Goal: Find specific page/section

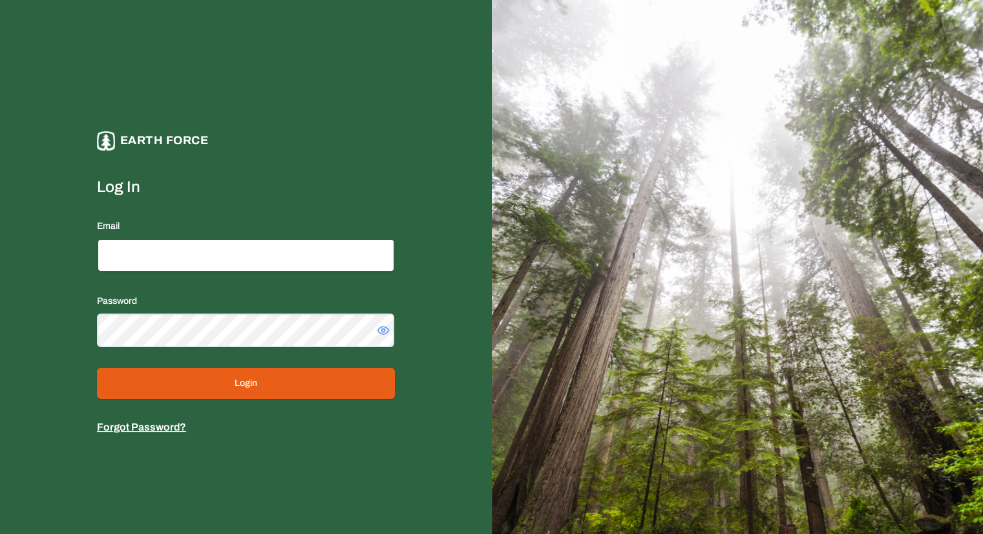
type input "**********"
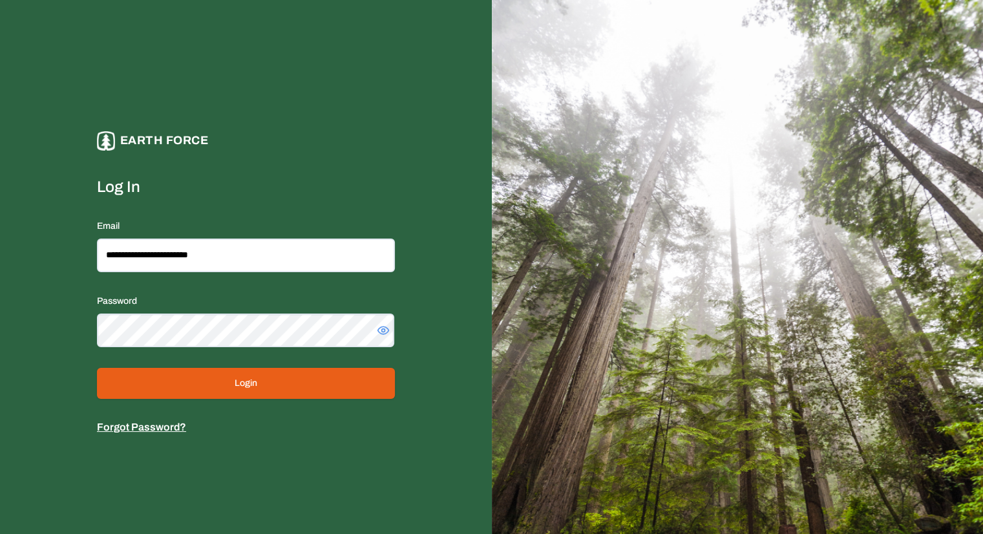
click at [232, 378] on button "Login" at bounding box center [246, 383] width 298 height 31
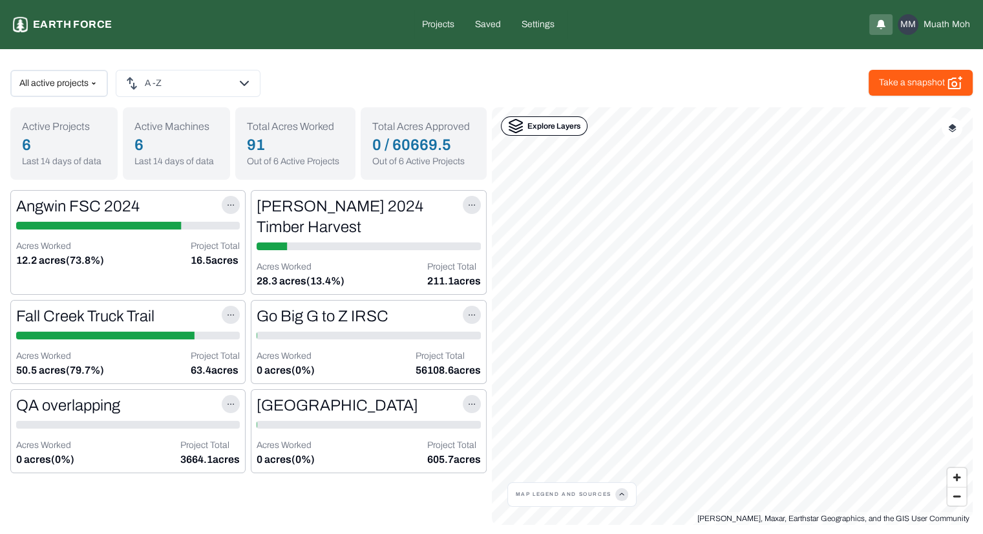
click at [228, 207] on html "Earth force Projects Saved Settings MM Muath Moh All active projects A -Z Take …" at bounding box center [491, 267] width 983 height 535
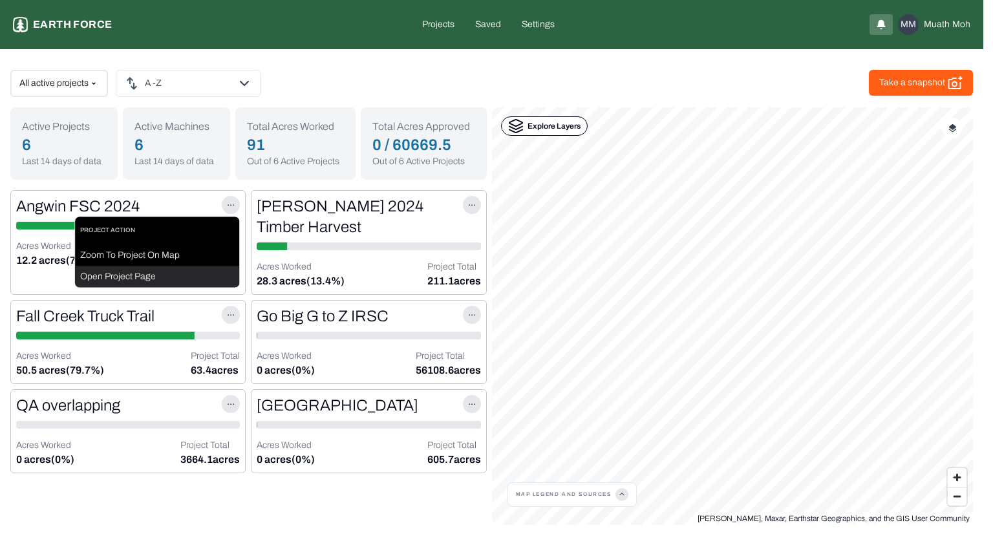
click at [151, 279] on div "Open Project Page" at bounding box center [157, 277] width 164 height 21
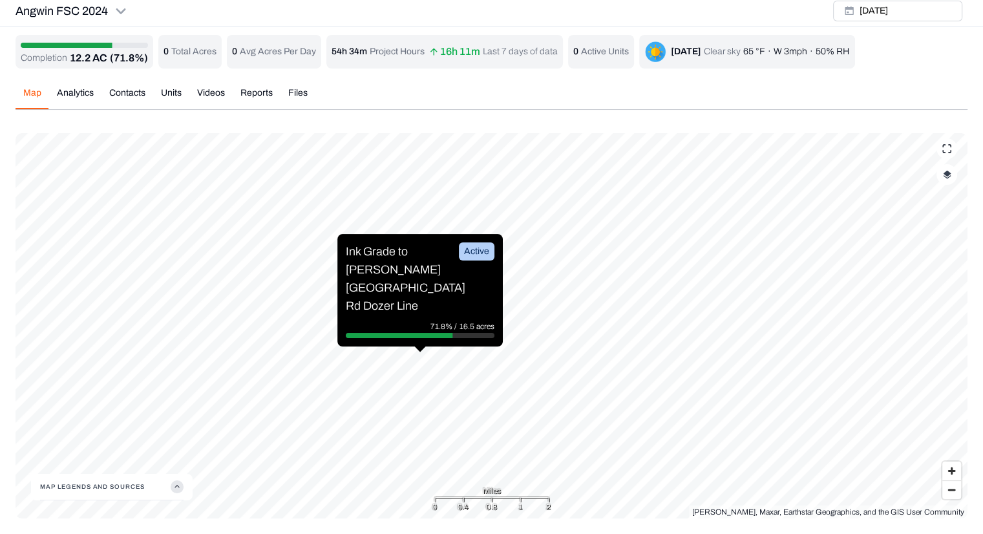
scroll to position [4, 0]
click at [164, 491] on button "Map Legends And Sources" at bounding box center [112, 488] width 144 height 26
click at [75, 471] on img at bounding box center [79, 470] width 21 height 21
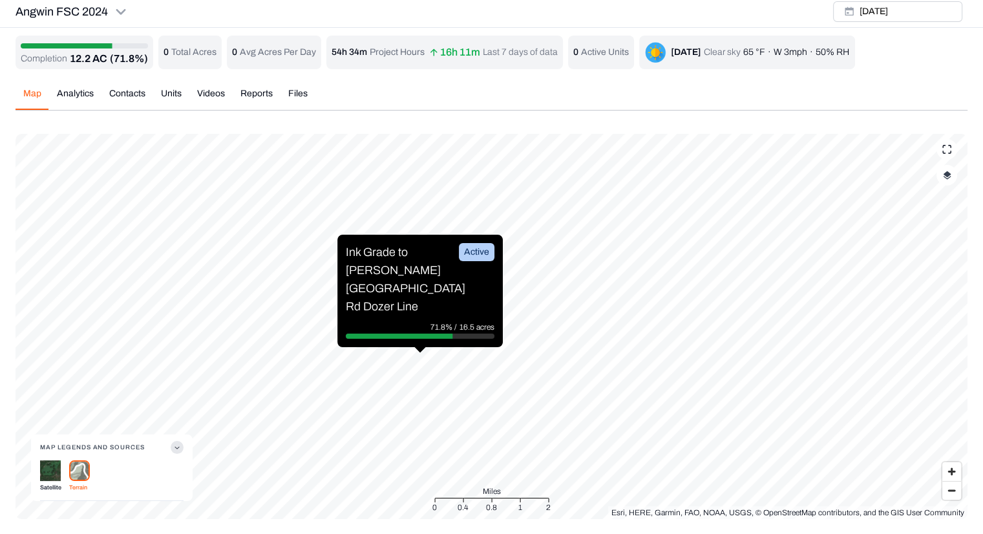
click at [43, 461] on img at bounding box center [50, 470] width 21 height 21
click at [78, 468] on img at bounding box center [79, 470] width 21 height 21
click at [54, 471] on img at bounding box center [50, 470] width 21 height 21
click at [80, 463] on img at bounding box center [79, 470] width 21 height 21
